Goal: Information Seeking & Learning: Learn about a topic

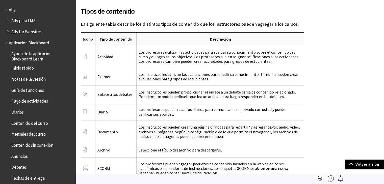
scroll to position [647, 0]
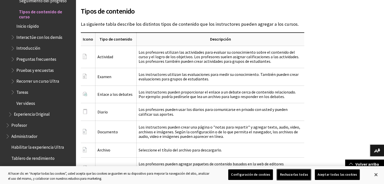
click at [290, 178] on button "Rechazarlas todas" at bounding box center [294, 175] width 34 height 11
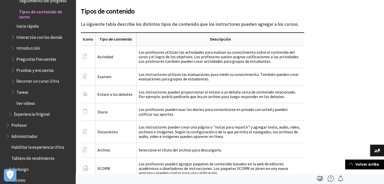
click at [28, 58] on span "Preguntas frecuentes" at bounding box center [36, 58] width 40 height 7
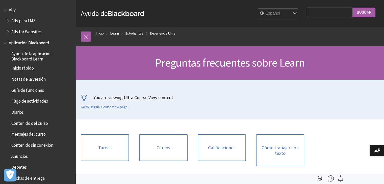
scroll to position [610, 0]
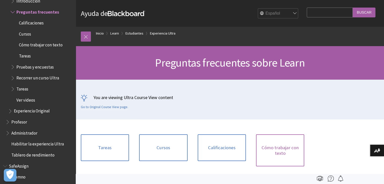
click at [281, 147] on link "Cómo trabajar con texto" at bounding box center [280, 151] width 48 height 32
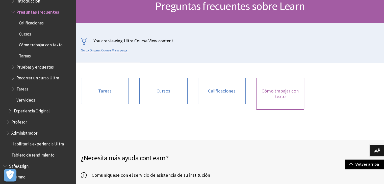
scroll to position [50, 0]
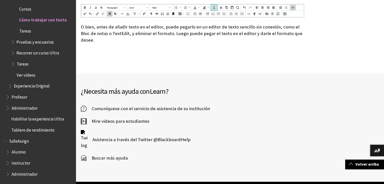
scroll to position [581, 0]
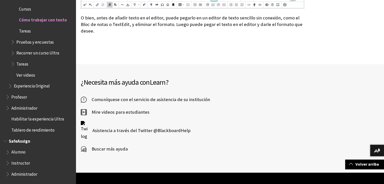
click at [19, 151] on span "Alumno" at bounding box center [18, 151] width 14 height 7
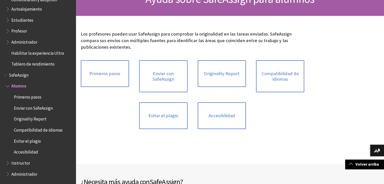
scroll to position [76, 0]
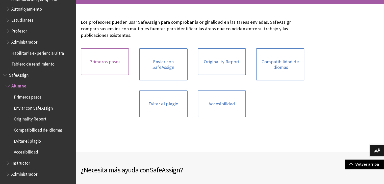
click at [99, 61] on link "Primeros pasos" at bounding box center [105, 61] width 48 height 27
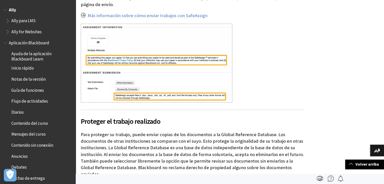
click at [10, 31] on span "Book outline for Anthology Ally Help" at bounding box center [8, 31] width 5 height 6
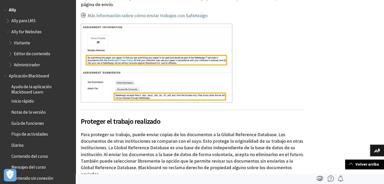
click at [9, 31] on span "Book outline for Anthology Ally Help" at bounding box center [8, 31] width 5 height 6
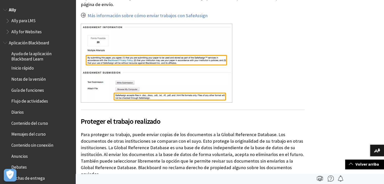
click at [28, 91] on span "Guía de funciones" at bounding box center [27, 89] width 33 height 7
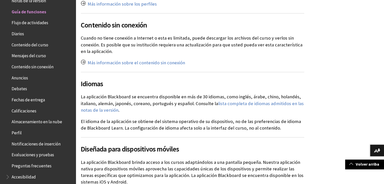
scroll to position [1136, 0]
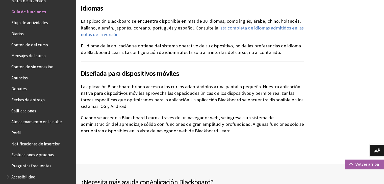
click at [350, 165] on span at bounding box center [351, 164] width 4 height 4
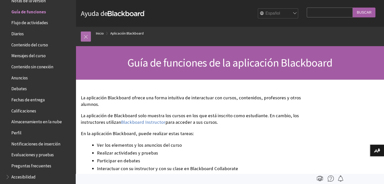
click at [85, 38] on link at bounding box center [86, 37] width 10 height 10
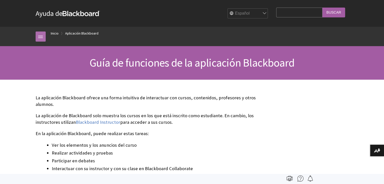
click at [36, 35] on link at bounding box center [41, 37] width 10 height 10
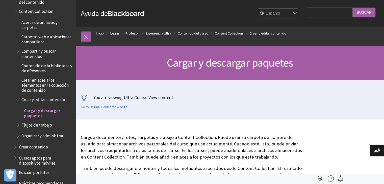
scroll to position [663, 0]
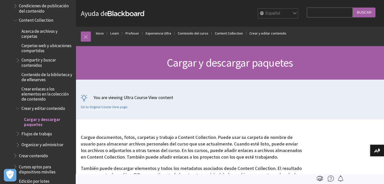
click at [34, 56] on span "Compartir y buscar contenidos" at bounding box center [46, 62] width 51 height 12
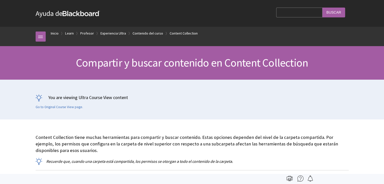
scroll to position [704, 0]
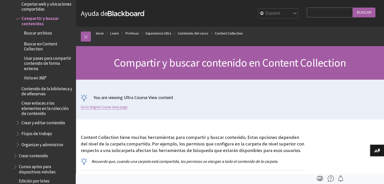
click at [113, 108] on link "Go to Original Course View page." at bounding box center [104, 107] width 47 height 5
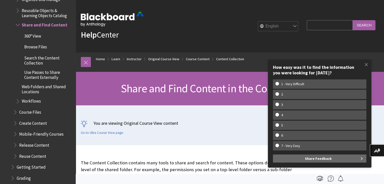
scroll to position [750, 0]
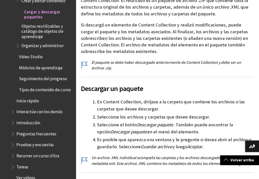
scroll to position [227, 0]
